Goal: Book appointment/travel/reservation

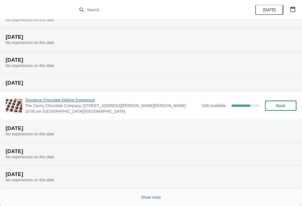
scroll to position [52, 0]
click at [154, 198] on span "Show more" at bounding box center [151, 197] width 20 height 4
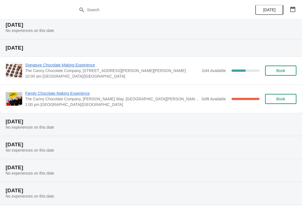
scroll to position [269, 0]
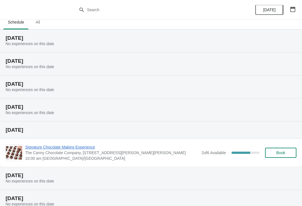
scroll to position [6, 0]
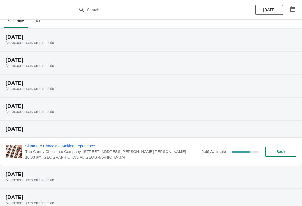
click at [40, 22] on span "All" at bounding box center [38, 21] width 14 height 10
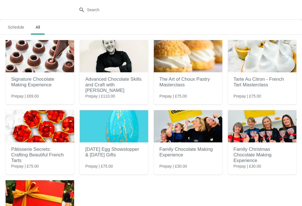
click at [24, 67] on img at bounding box center [40, 56] width 69 height 32
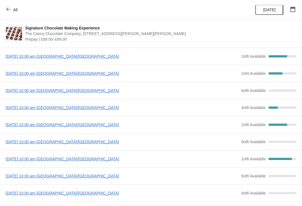
click at [95, 92] on span "[DATE] 10:00 am [GEOGRAPHIC_DATA]/[GEOGRAPHIC_DATA]" at bounding box center [122, 91] width 233 height 6
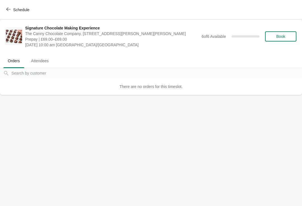
click at [280, 35] on span "Book" at bounding box center [280, 36] width 9 height 4
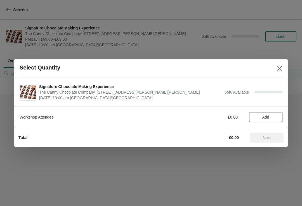
click at [269, 118] on span "Add" at bounding box center [265, 117] width 7 height 4
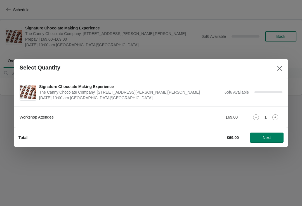
click at [276, 112] on div "Workshop Attendee £69.00 1" at bounding box center [151, 114] width 263 height 16
click at [277, 114] on icon at bounding box center [276, 117] width 6 height 6
click at [263, 135] on button "Next" at bounding box center [267, 137] width 34 height 10
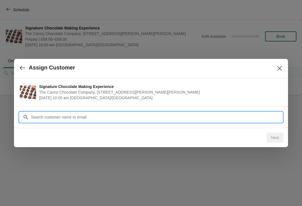
click at [144, 116] on input "Customer" at bounding box center [157, 117] width 252 height 10
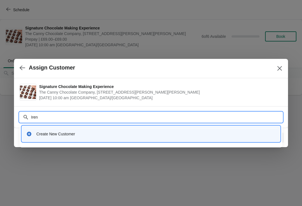
type input "[PERSON_NAME]"
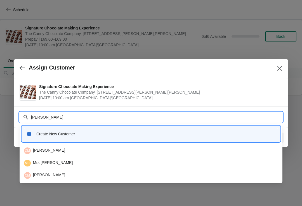
click at [92, 129] on div "Create New Customer" at bounding box center [151, 133] width 254 height 11
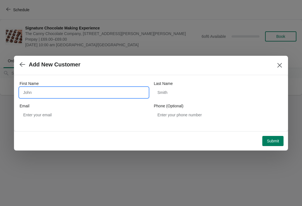
click at [34, 93] on input "First Name" at bounding box center [84, 92] width 129 height 10
type input "[PERSON_NAME]"
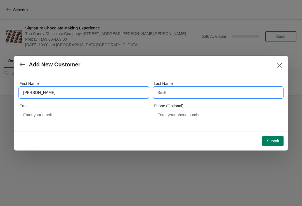
click at [201, 96] on input "Last Name" at bounding box center [218, 92] width 129 height 10
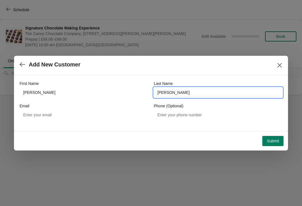
type input "[PERSON_NAME]"
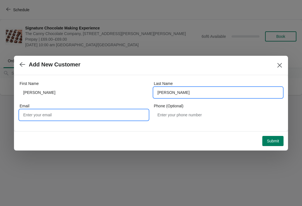
click at [45, 113] on input "Email" at bounding box center [84, 115] width 129 height 10
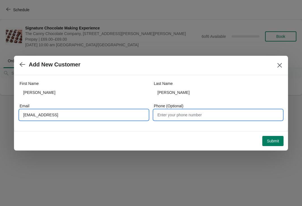
click at [114, 119] on input "[EMAIL_ADDRESS]" at bounding box center [84, 115] width 129 height 10
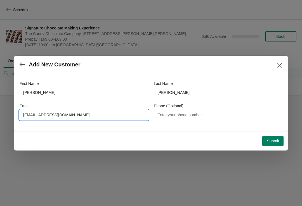
type input "[EMAIL_ADDRESS][DOMAIN_NAME]"
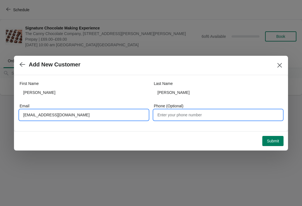
click at [214, 118] on input "Phone (Optional)" at bounding box center [218, 115] width 129 height 10
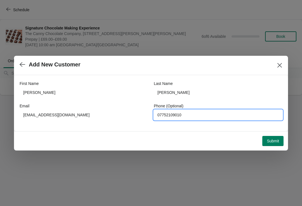
type input "07752109010"
click at [277, 144] on button "Submit" at bounding box center [272, 141] width 21 height 10
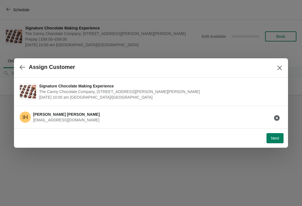
click at [276, 136] on span "Next" at bounding box center [275, 138] width 8 height 4
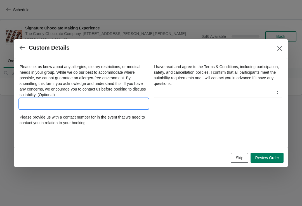
click at [109, 103] on input "Please let us know about any allergies, dietary restrictions, or medical needs …" at bounding box center [84, 104] width 129 height 10
type input "N"
type input "NO"
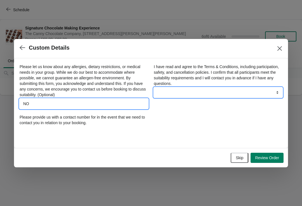
click at [226, 91] on select "Yes" at bounding box center [218, 92] width 129 height 10
